Goal: Task Accomplishment & Management: Use online tool/utility

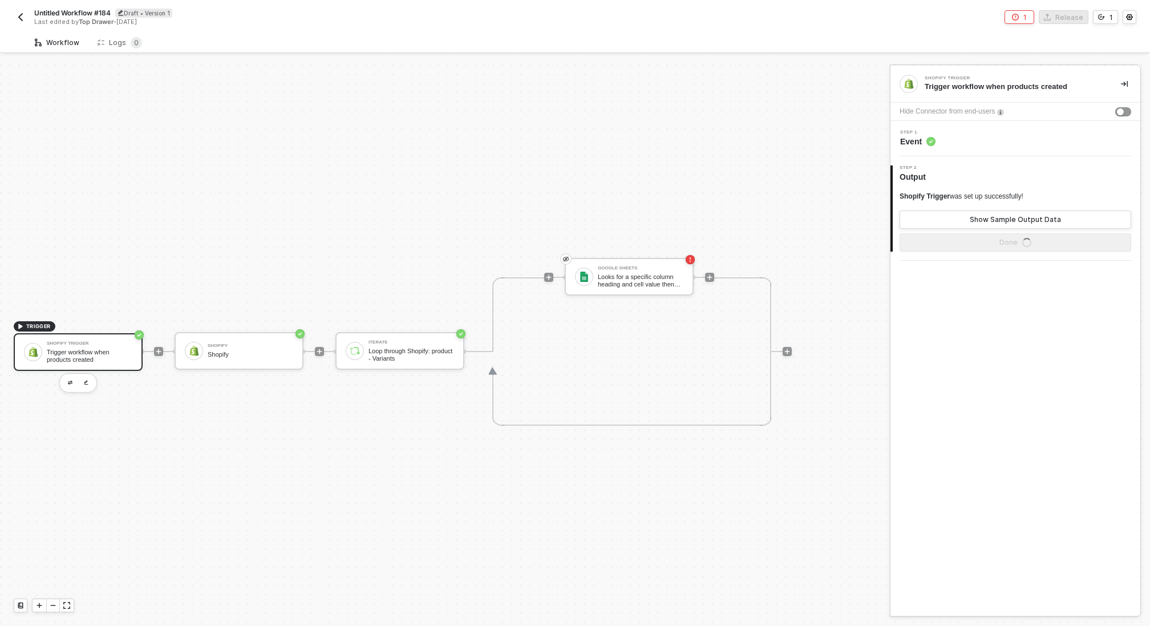
scroll to position [21, 0]
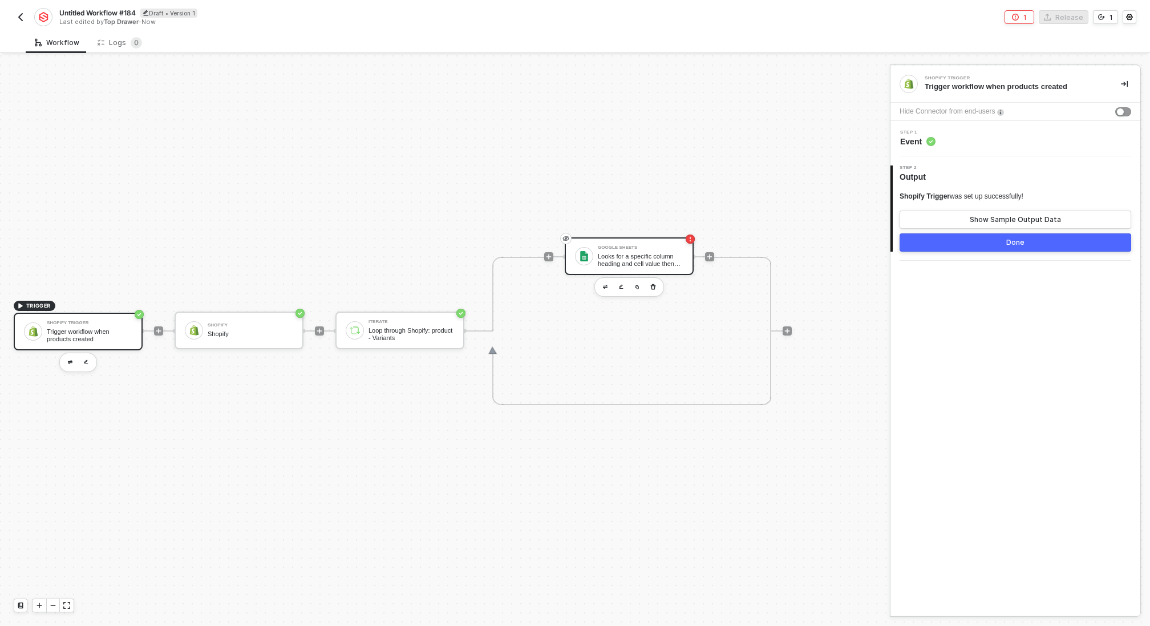
click at [621, 250] on div "Google Sheets Looks for a specific column heading and cell value then returns a…" at bounding box center [641, 256] width 86 height 22
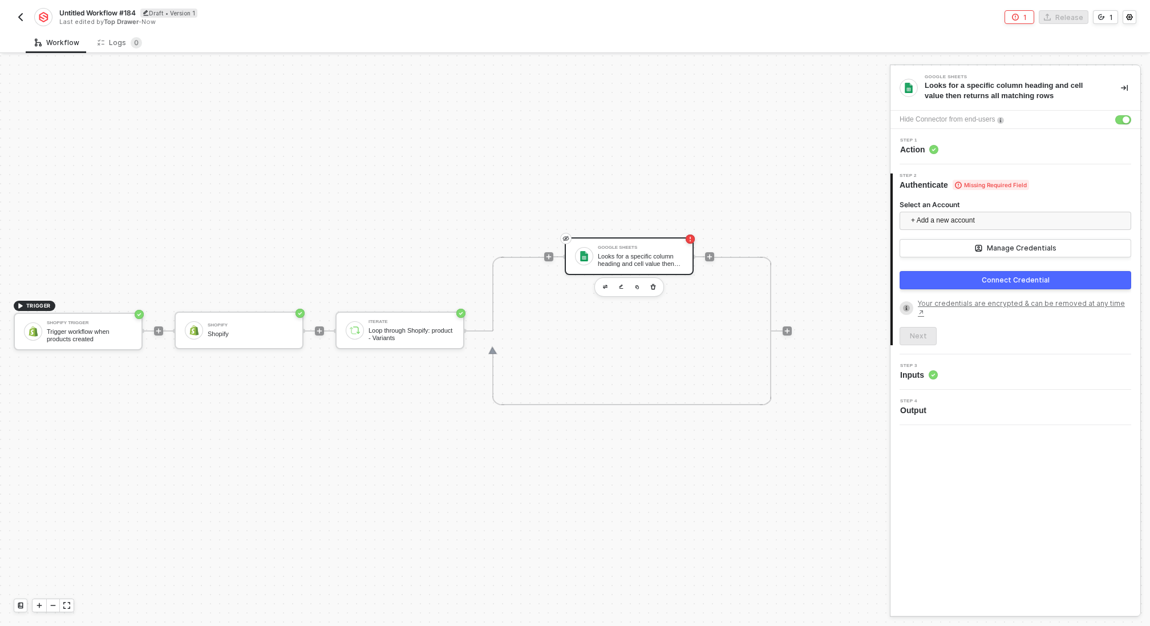
click at [21, 18] on img "button" at bounding box center [20, 17] width 9 height 9
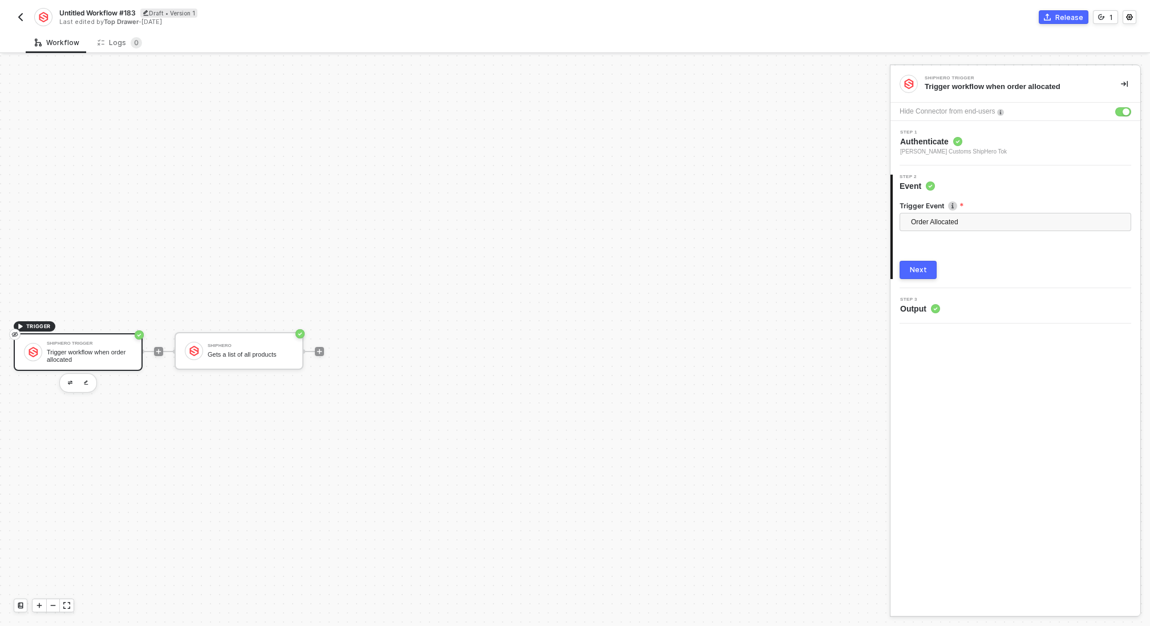
scroll to position [21, 0]
click at [72, 330] on div "Trigger workflow when order allocated" at bounding box center [90, 335] width 86 height 14
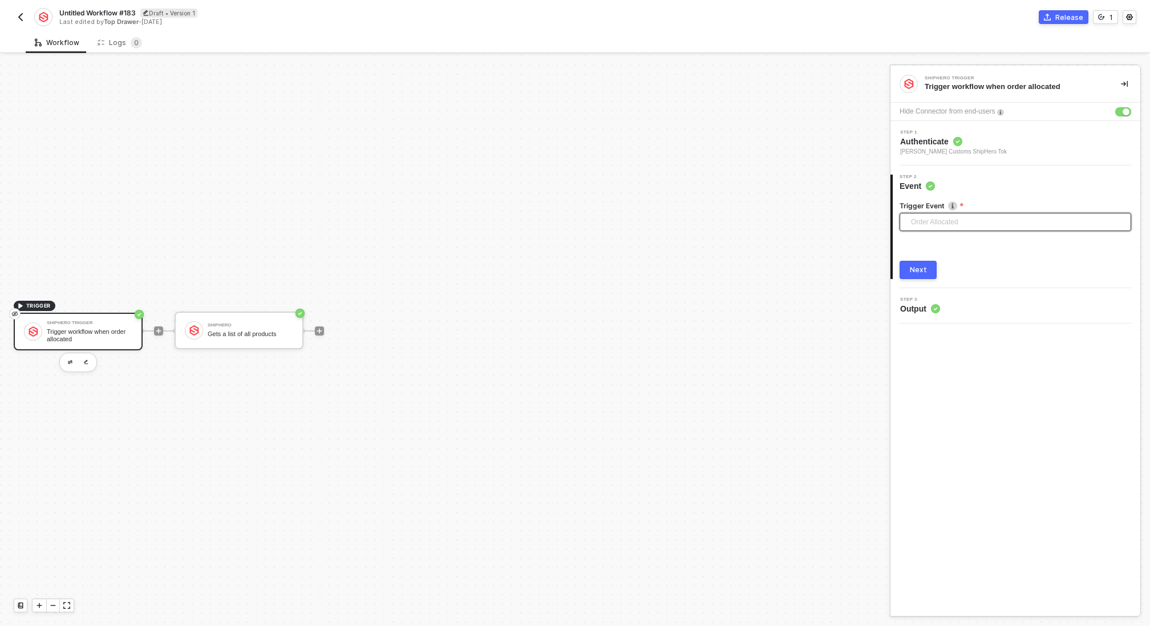
click at [947, 219] on span "Order Allocated" at bounding box center [1017, 221] width 213 height 17
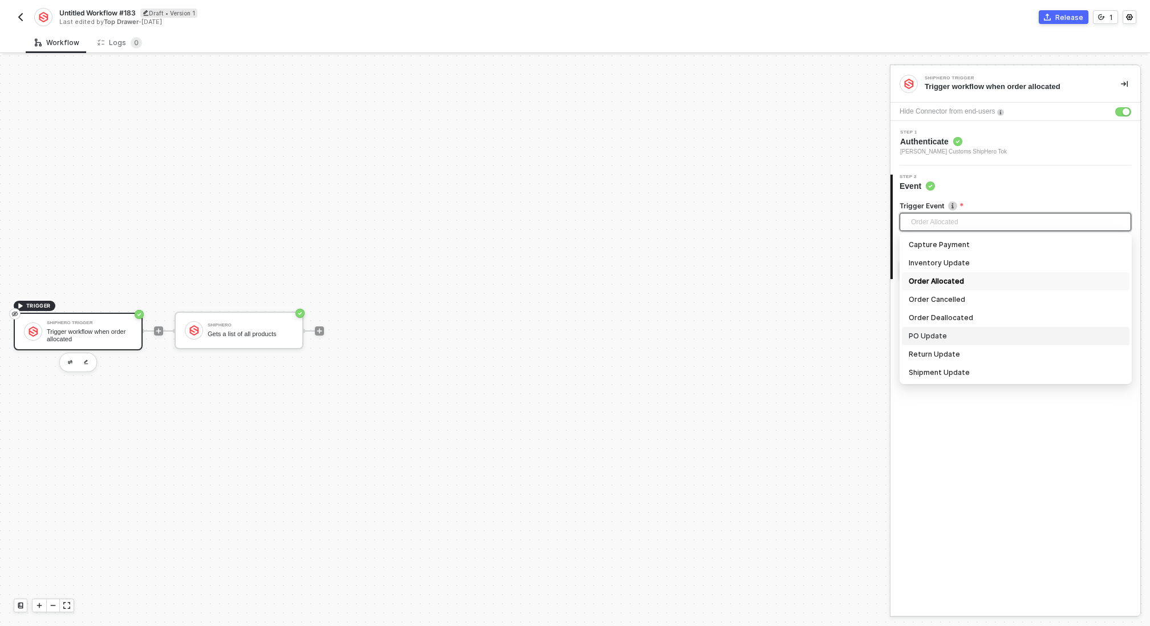
click at [922, 333] on div "PO Update" at bounding box center [1016, 336] width 214 height 13
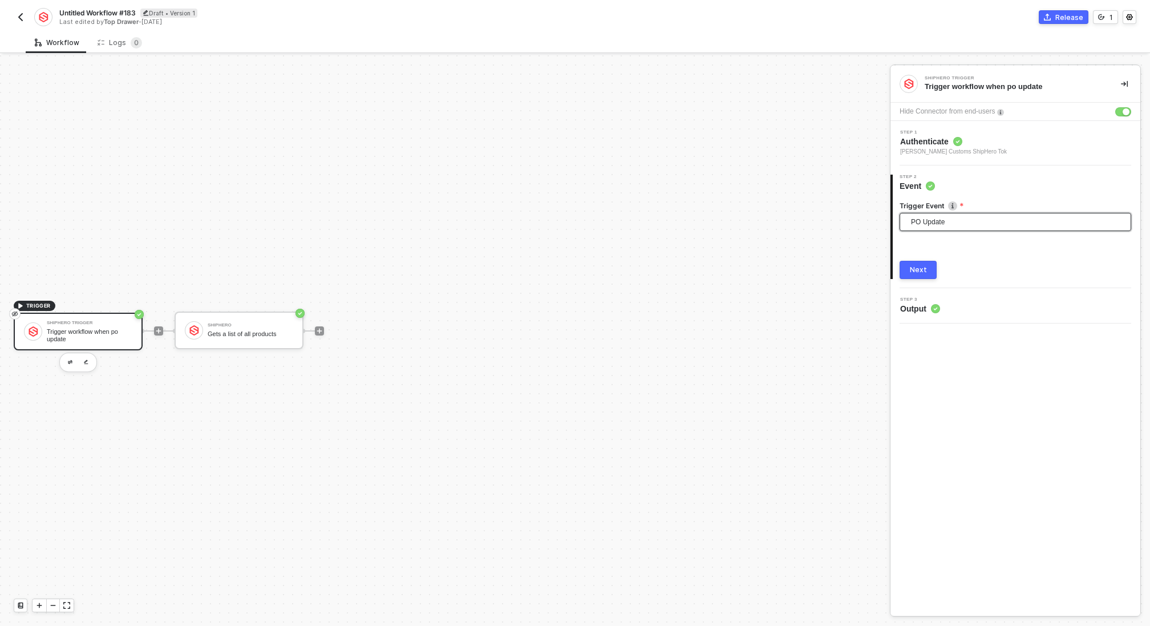
click at [918, 272] on div "Next" at bounding box center [918, 269] width 17 height 9
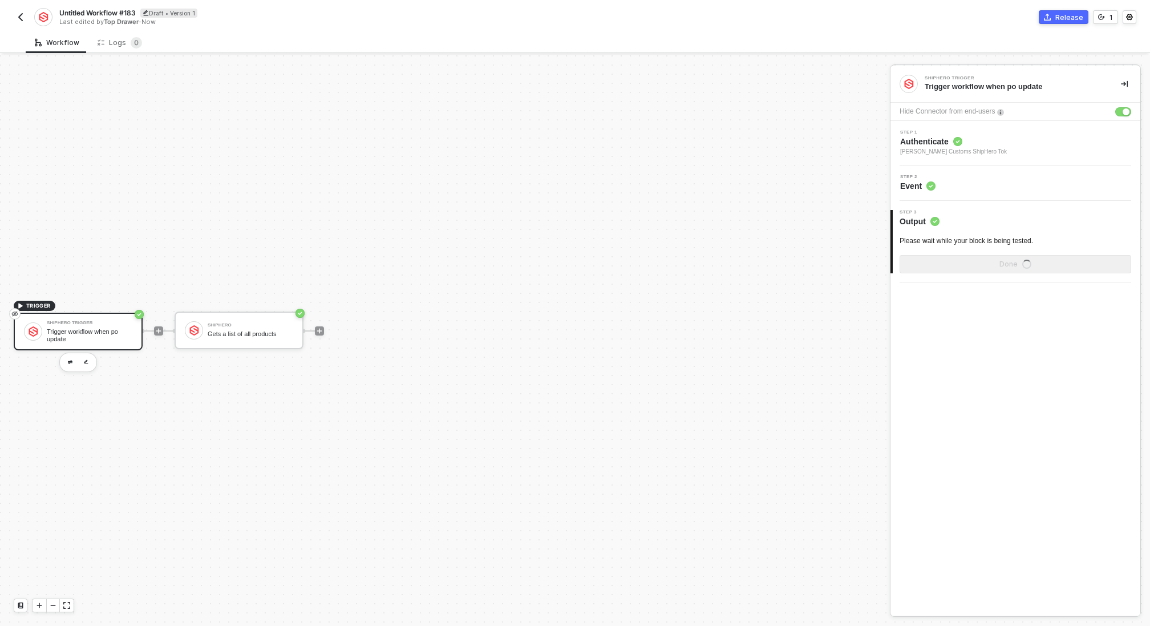
click at [981, 146] on div "Step 1 Authenticate Ians Customs ShipHero Tok" at bounding box center [1016, 143] width 247 height 26
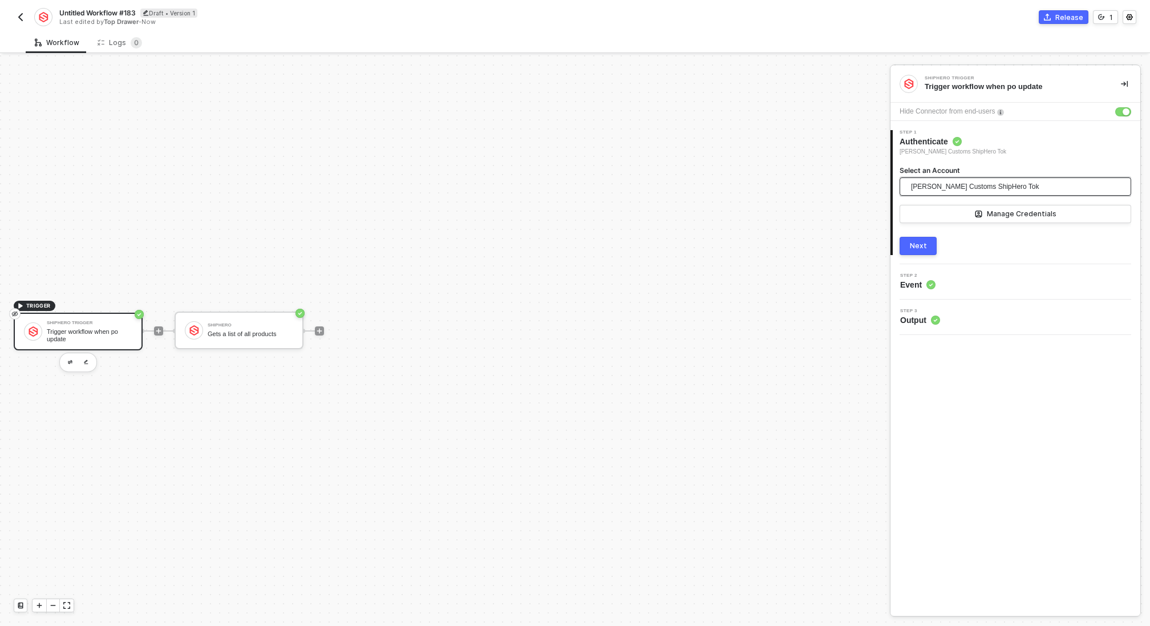
click at [987, 184] on span "Ians Customs ShipHero Tok" at bounding box center [975, 186] width 128 height 17
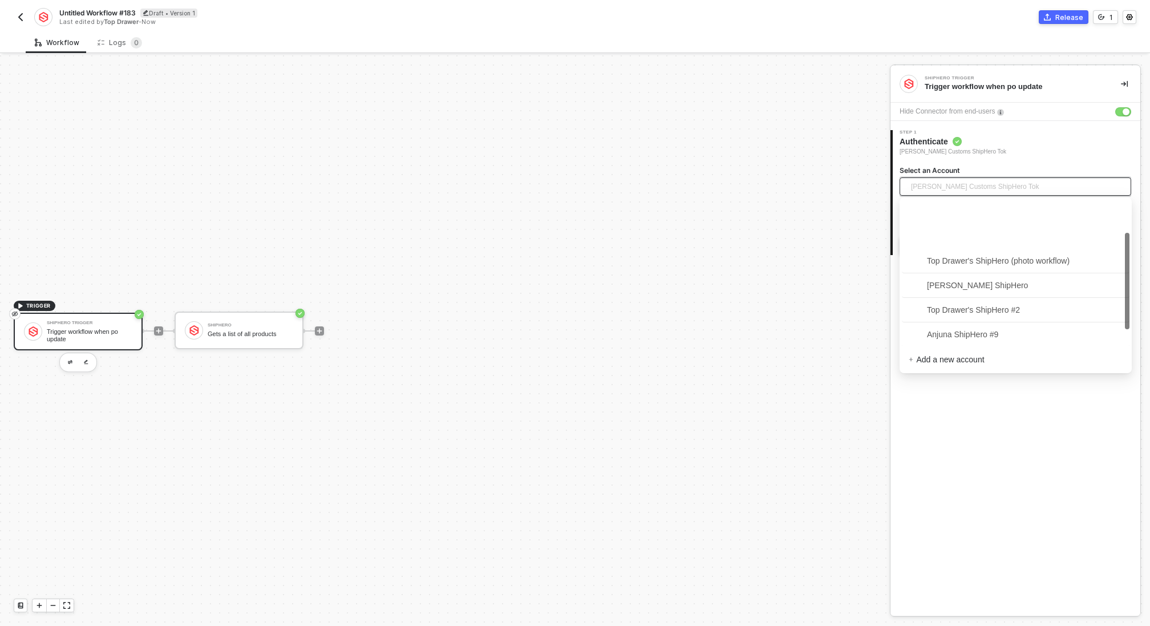
scroll to position [50, 0]
click at [987, 285] on span "Anjuna ShipHero #9" at bounding box center [954, 284] width 90 height 13
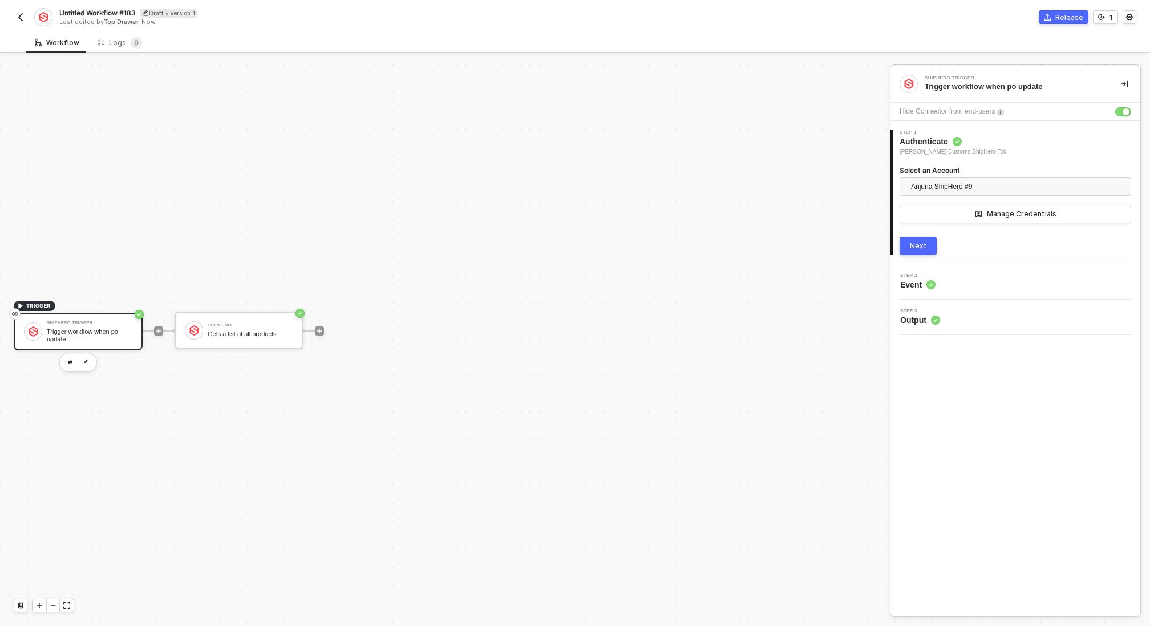
click at [920, 244] on div "Next" at bounding box center [918, 245] width 17 height 9
click at [90, 335] on div "Trigger workflow when po update" at bounding box center [90, 335] width 86 height 14
click at [919, 270] on div "Next" at bounding box center [918, 269] width 17 height 9
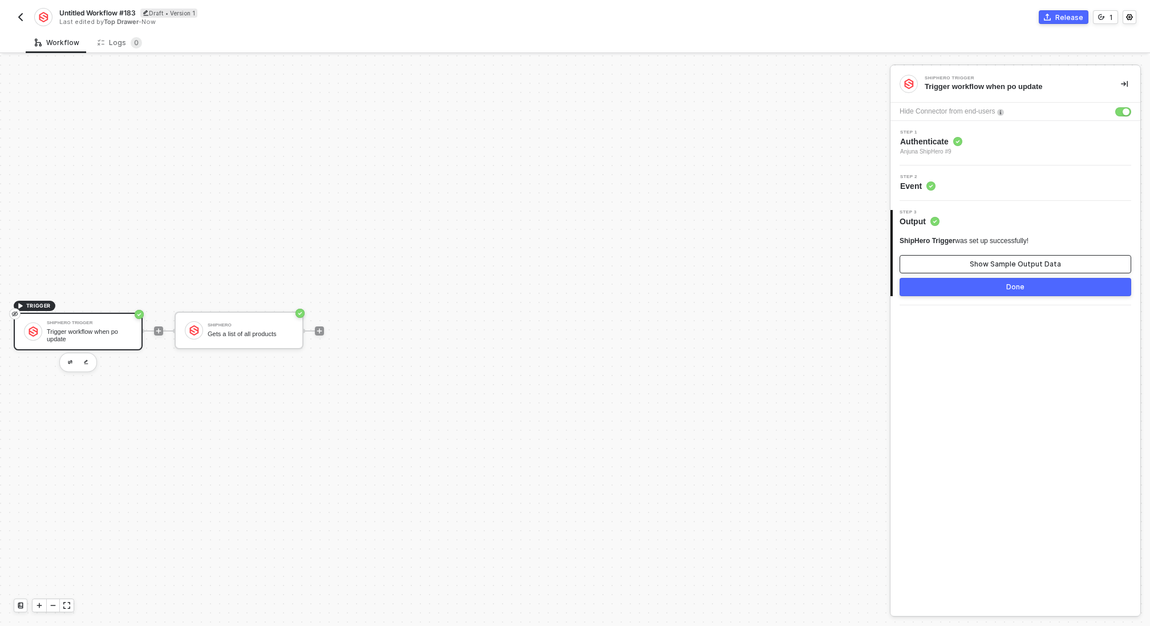
click at [919, 270] on button "Show Sample Output Data" at bounding box center [1016, 264] width 232 height 18
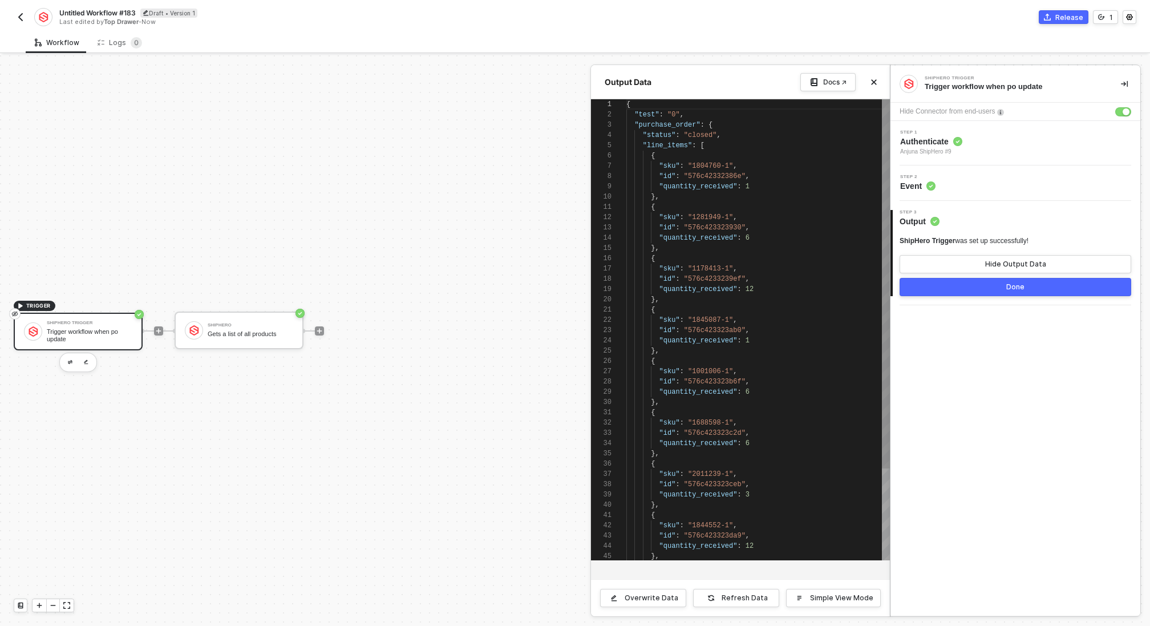
scroll to position [103, 0]
click at [981, 291] on button "Done" at bounding box center [1016, 287] width 232 height 18
